Goal: Find specific page/section: Find specific page/section

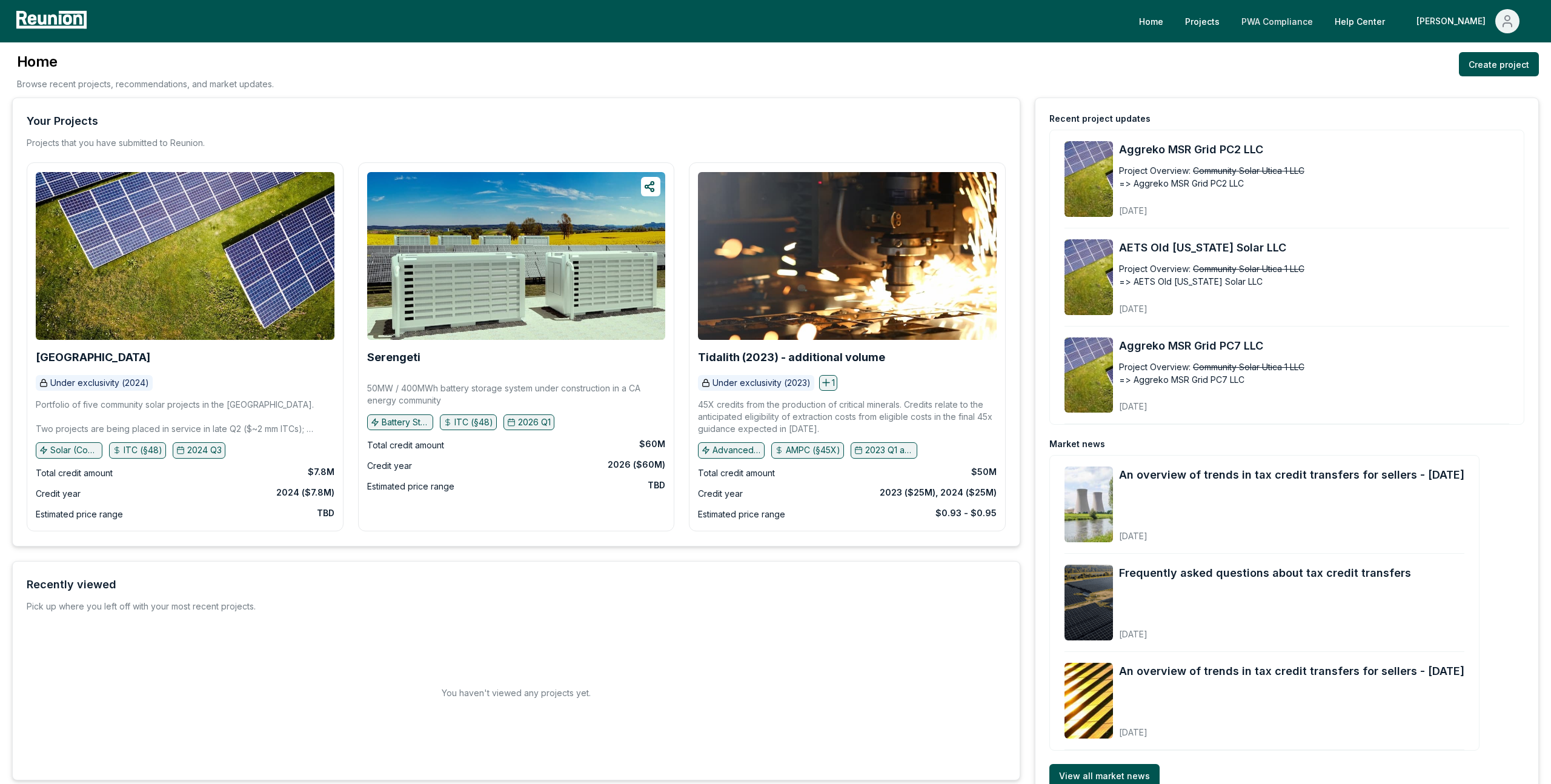
click at [1322, 13] on link "PWA Compliance" at bounding box center [1277, 21] width 91 height 24
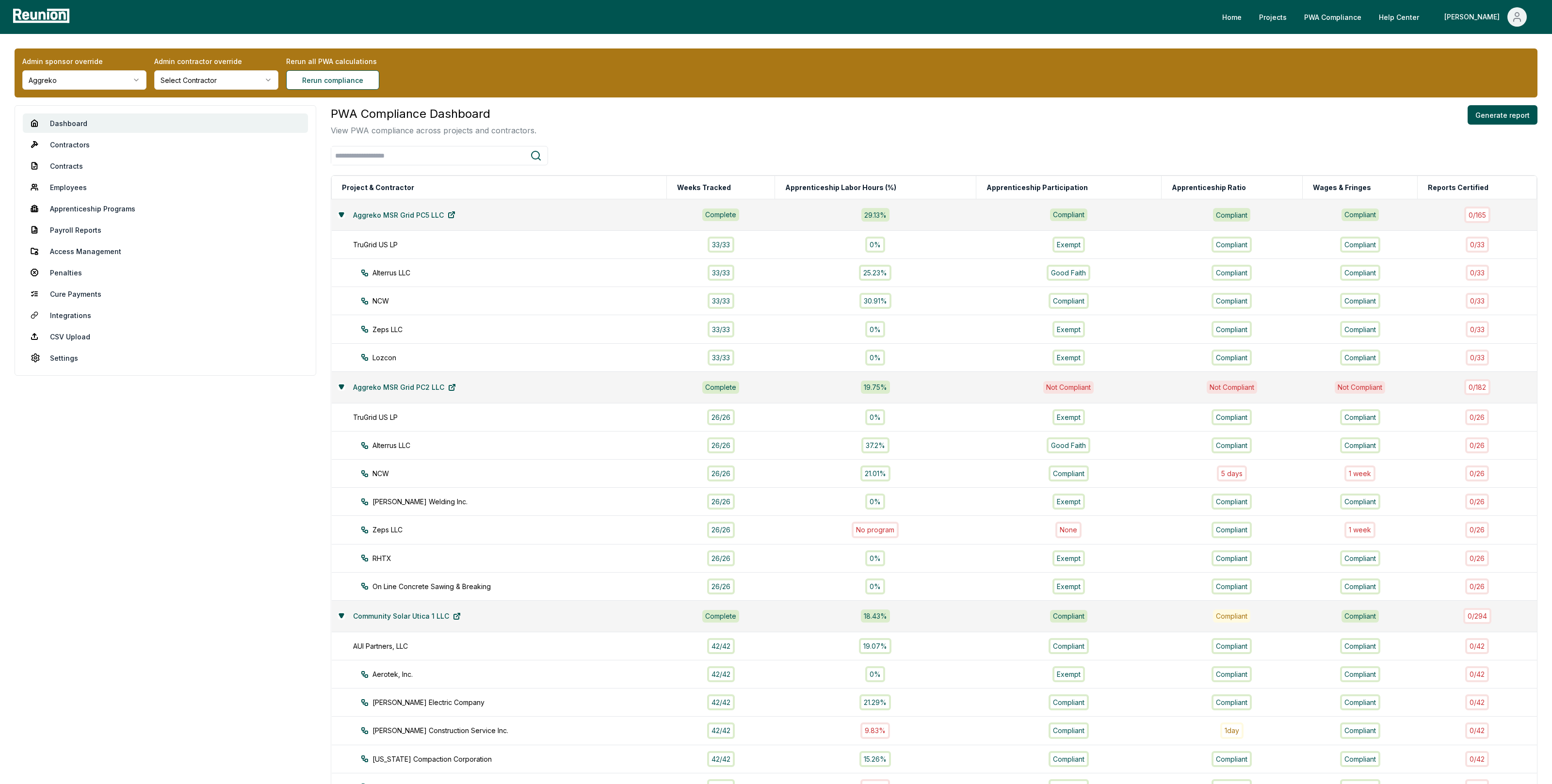
click at [107, 70] on html "Please visit us on your desktop We're working on making our marketplace mobile-…" at bounding box center [776, 691] width 1552 height 1383
click at [107, 89] on html "Please visit us on your desktop We're working on making our marketplace mobile-…" at bounding box center [776, 691] width 1552 height 1383
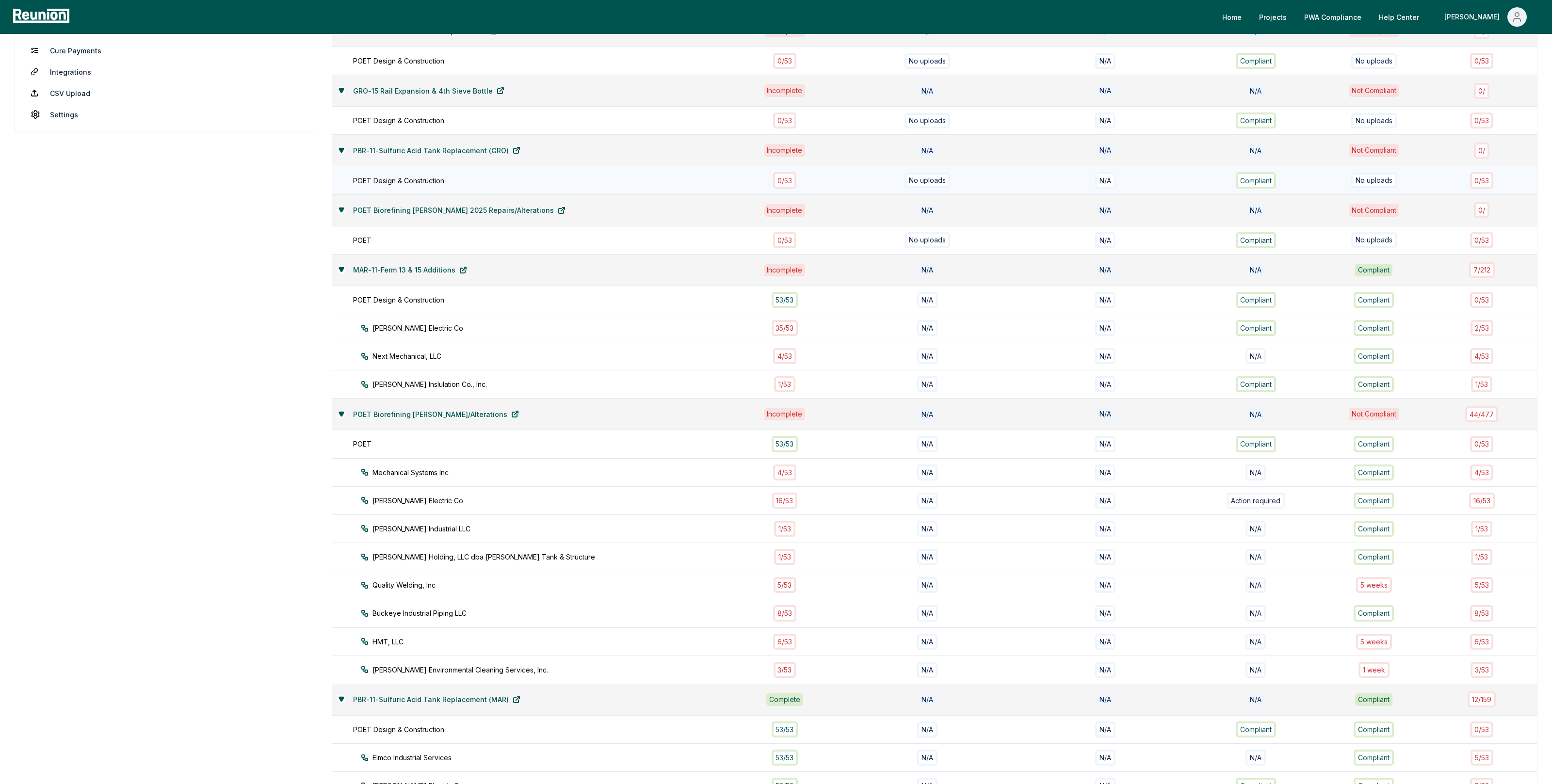
scroll to position [250, 0]
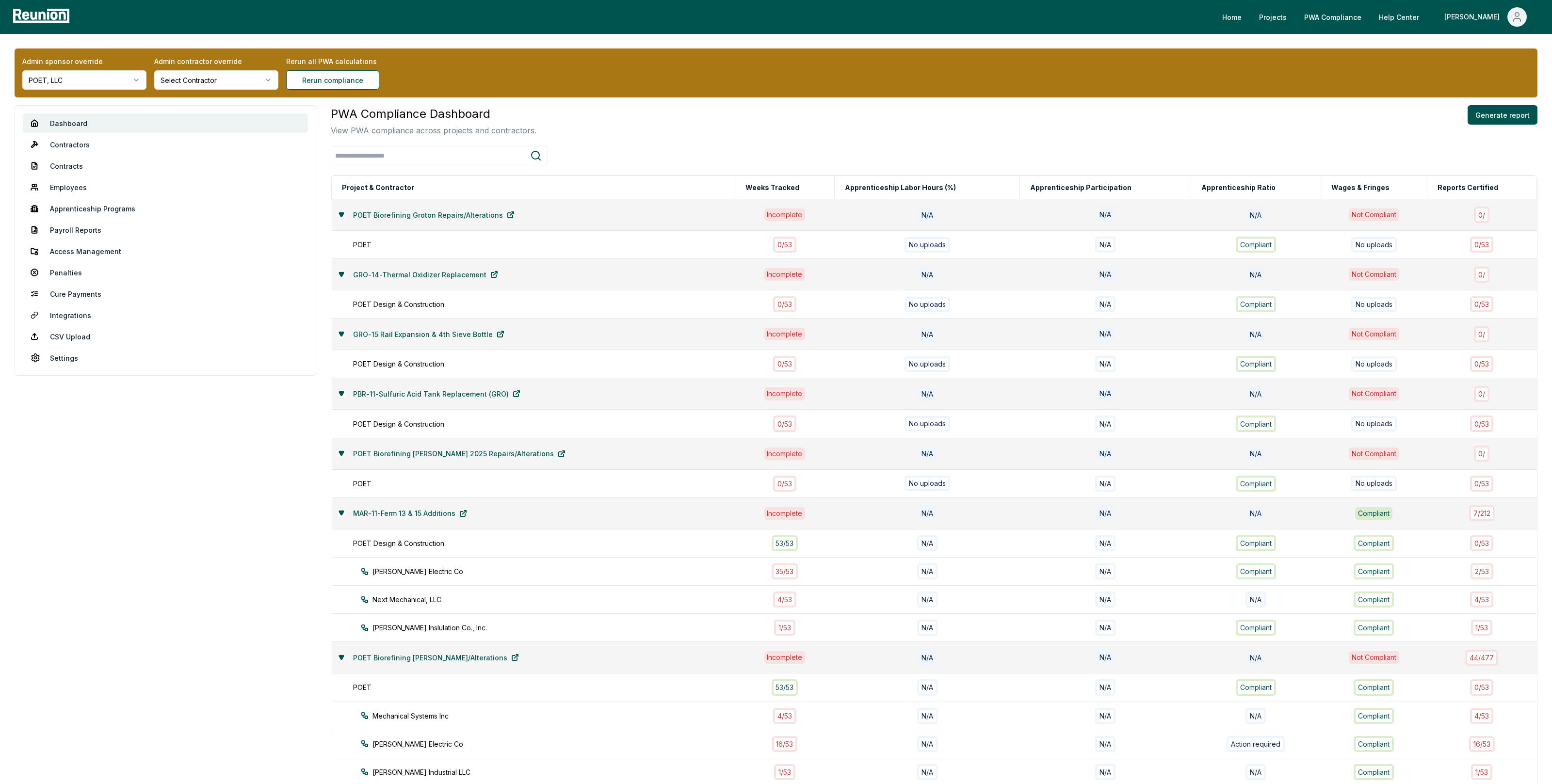
click at [130, 85] on html "Please visit us on your desktop We're working on making our marketplace mobile-…" at bounding box center [776, 567] width 1552 height 1135
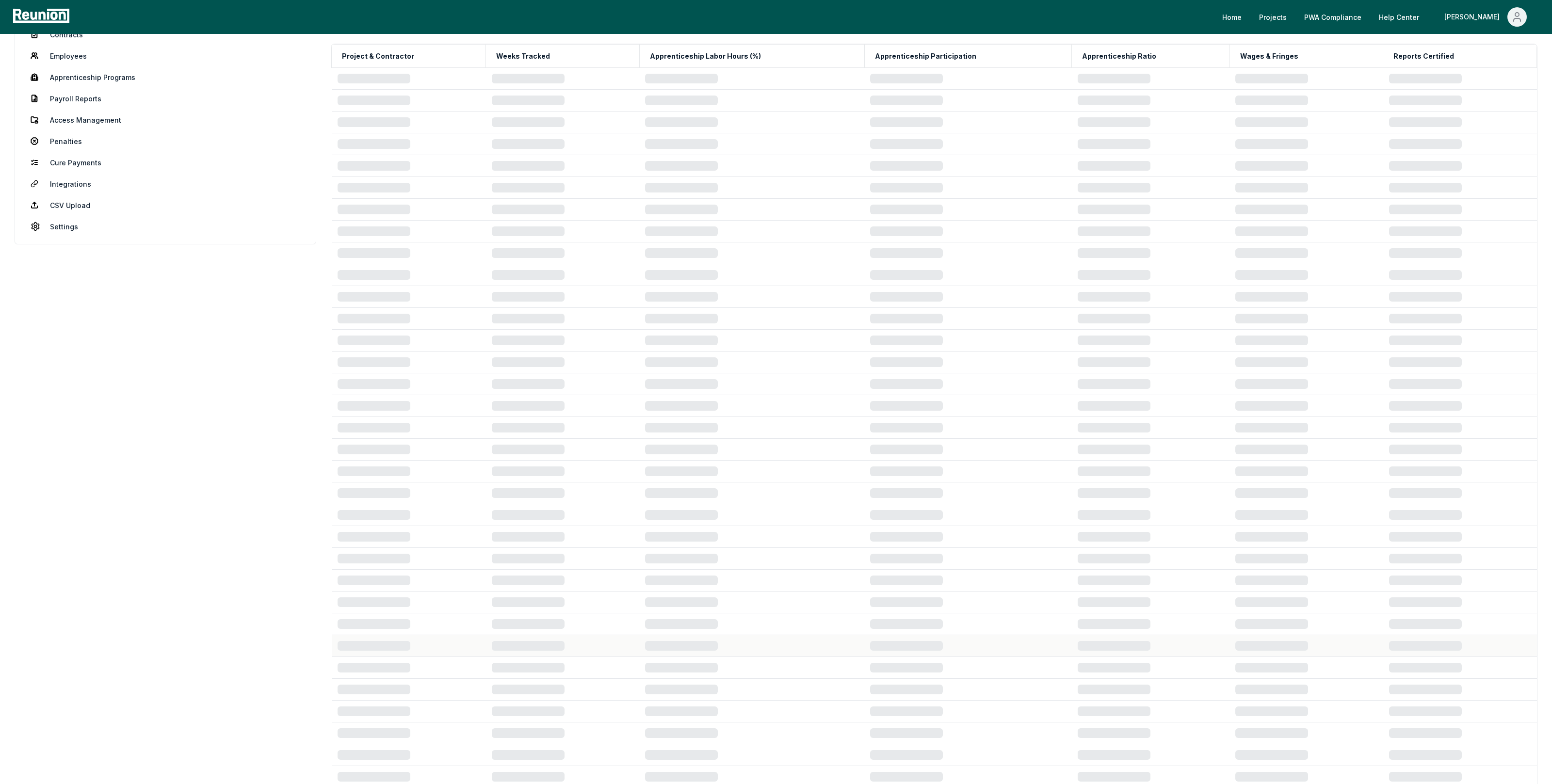
scroll to position [132, 0]
